Goal: Task Accomplishment & Management: Manage account settings

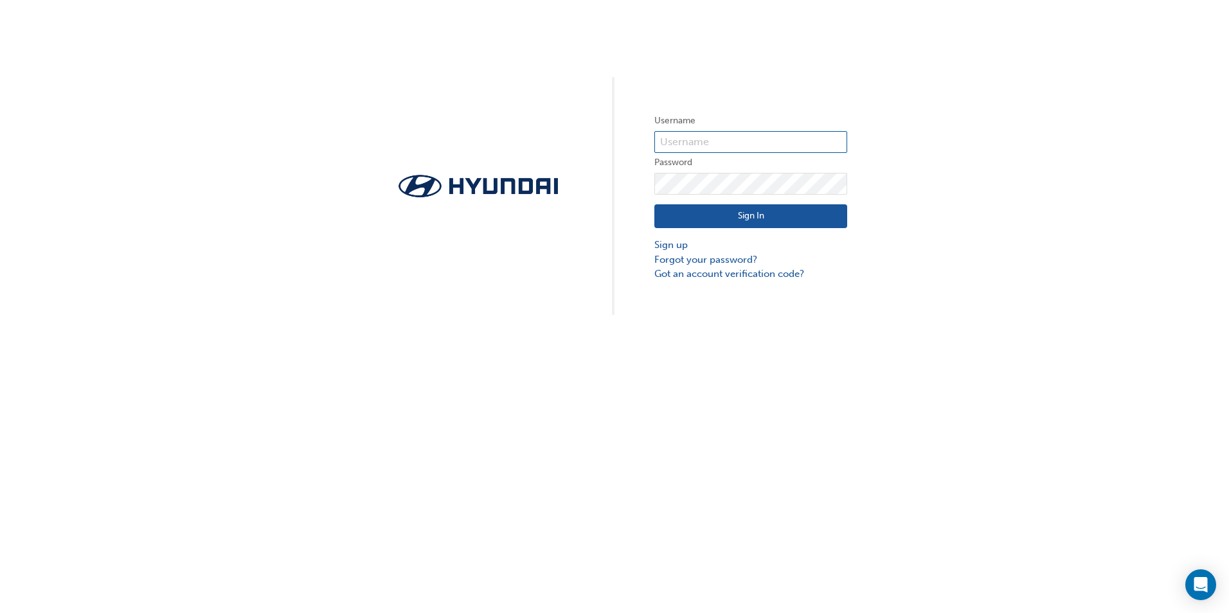
type input "22542"
drag, startPoint x: 405, startPoint y: 373, endPoint x: 410, endPoint y: 368, distance: 6.8
click at [406, 373] on div "Username 22542 Password Sign In Sign up Forgot your password? Got an account ve…" at bounding box center [614, 306] width 1229 height 613
click at [725, 261] on link "Forgot your password?" at bounding box center [750, 260] width 193 height 15
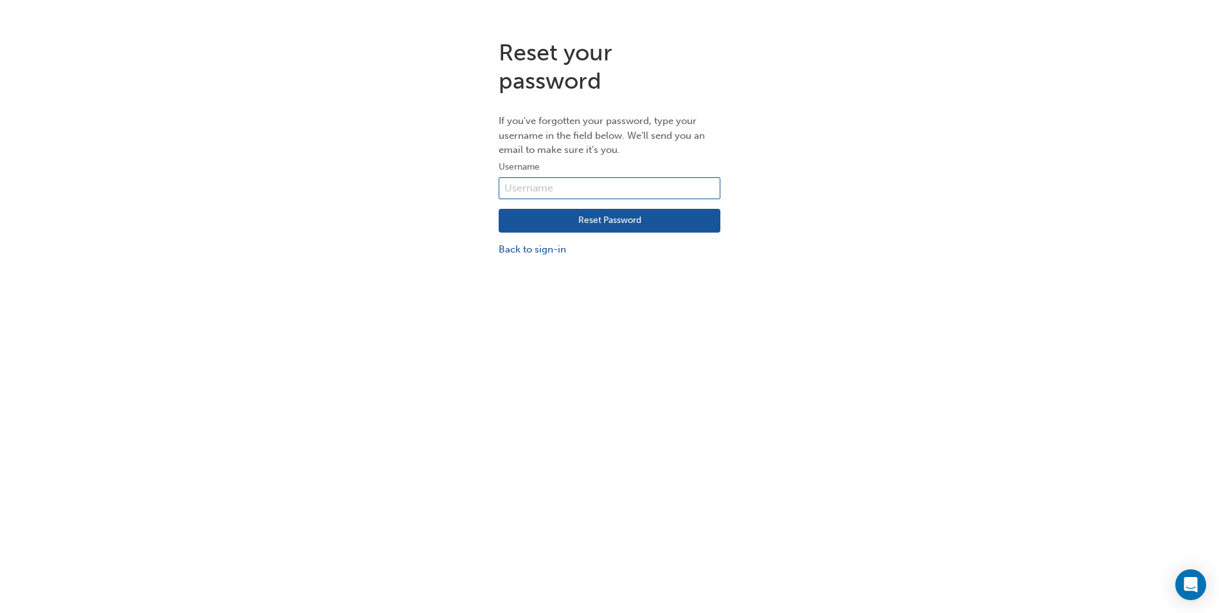
click at [528, 192] on input "text" at bounding box center [610, 188] width 222 height 22
type input "22542"
drag, startPoint x: 579, startPoint y: 214, endPoint x: 584, endPoint y: 210, distance: 7.0
click at [579, 214] on button "Reset Password" at bounding box center [610, 221] width 222 height 24
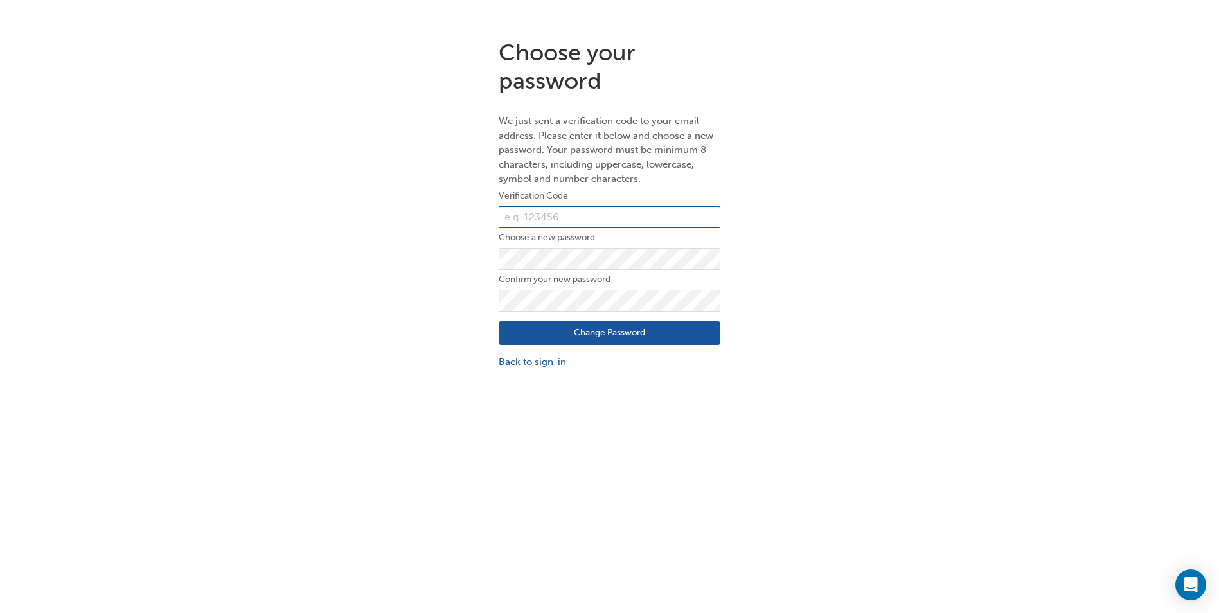
click at [521, 222] on input "text" at bounding box center [610, 217] width 222 height 22
type input "424054"
drag, startPoint x: 705, startPoint y: 148, endPoint x: 672, endPoint y: 180, distance: 45.9
click at [705, 148] on p "We just sent a verification code to your email address. Please enter it below a…" at bounding box center [610, 150] width 222 height 73
click at [435, 267] on div "Choose your password We just sent a verification code to your email address. Pl…" at bounding box center [609, 204] width 1219 height 350
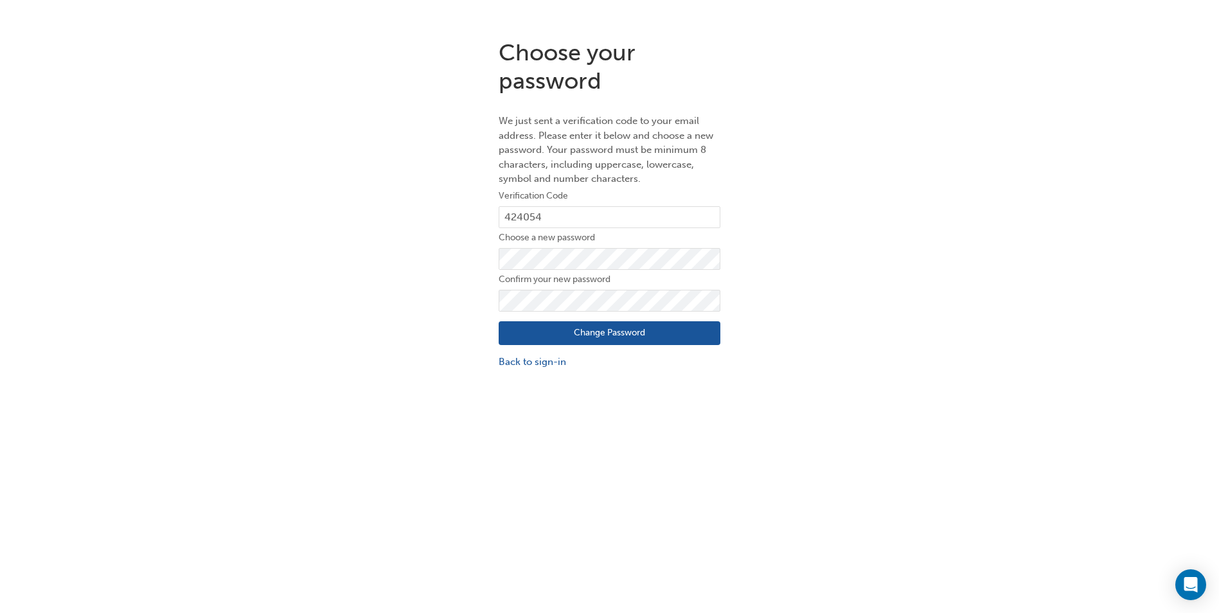
click at [820, 208] on div "Choose your password We just sent a verification code to your email address. Pl…" at bounding box center [609, 204] width 1219 height 350
click at [658, 339] on button "Change Password" at bounding box center [610, 333] width 222 height 24
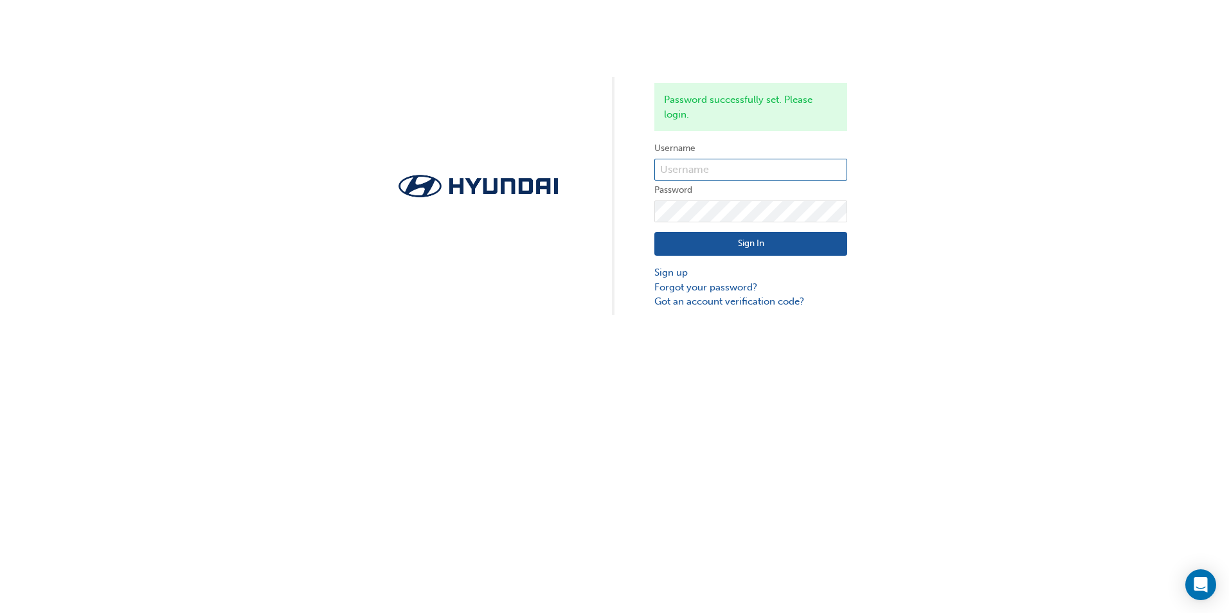
type input "22542"
click at [739, 237] on button "Sign In" at bounding box center [750, 244] width 193 height 24
